Goal: Check status: Check status

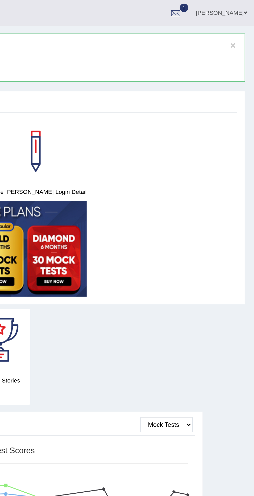
click at [212, 9] on div at bounding box center [209, 8] width 8 height 8
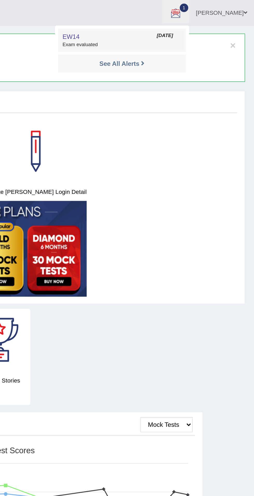
click at [178, 26] on span "Exam evaluated" at bounding box center [177, 26] width 69 height 4
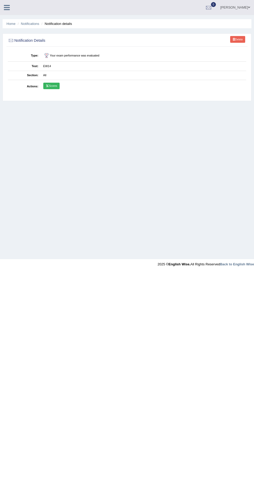
click at [47, 85] on icon at bounding box center [47, 85] width 3 height 3
